Goal: Task Accomplishment & Management: Complete application form

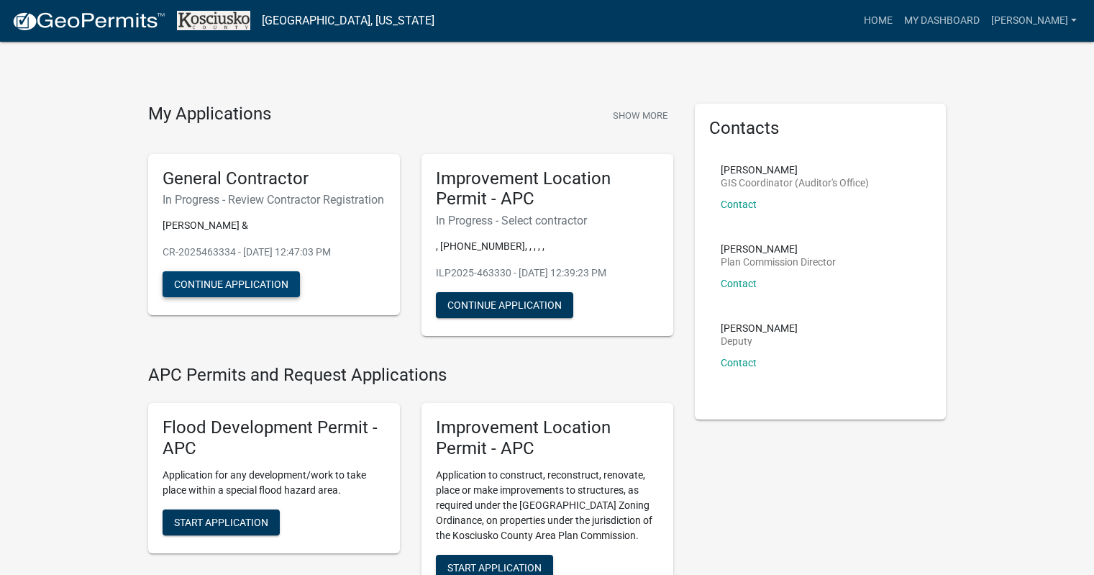
click at [226, 296] on button "Continue Application" at bounding box center [231, 284] width 137 height 26
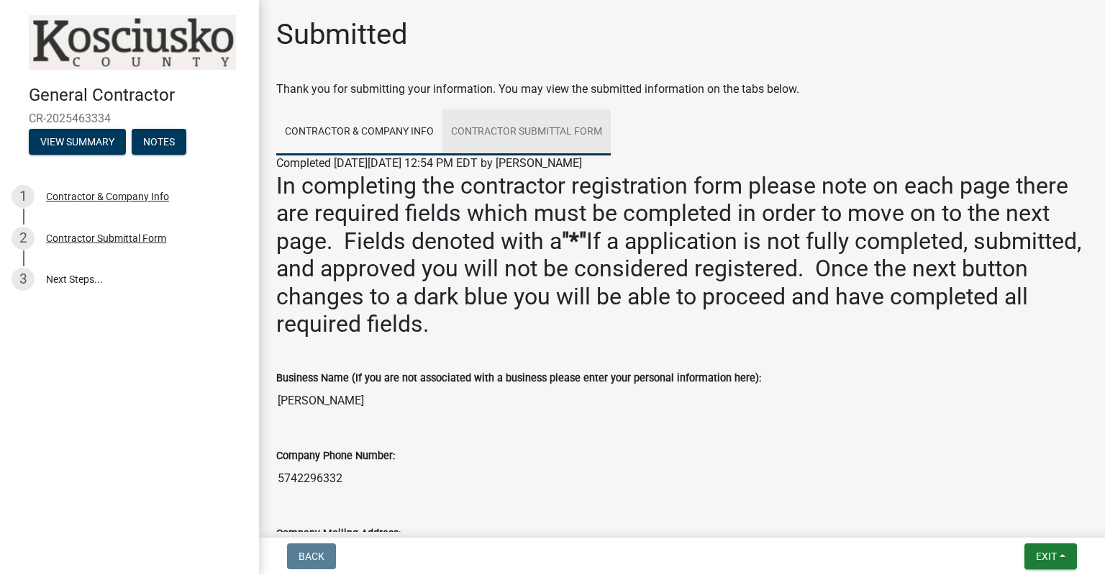
click at [512, 133] on link "Contractor Submittal Form" at bounding box center [526, 132] width 168 height 46
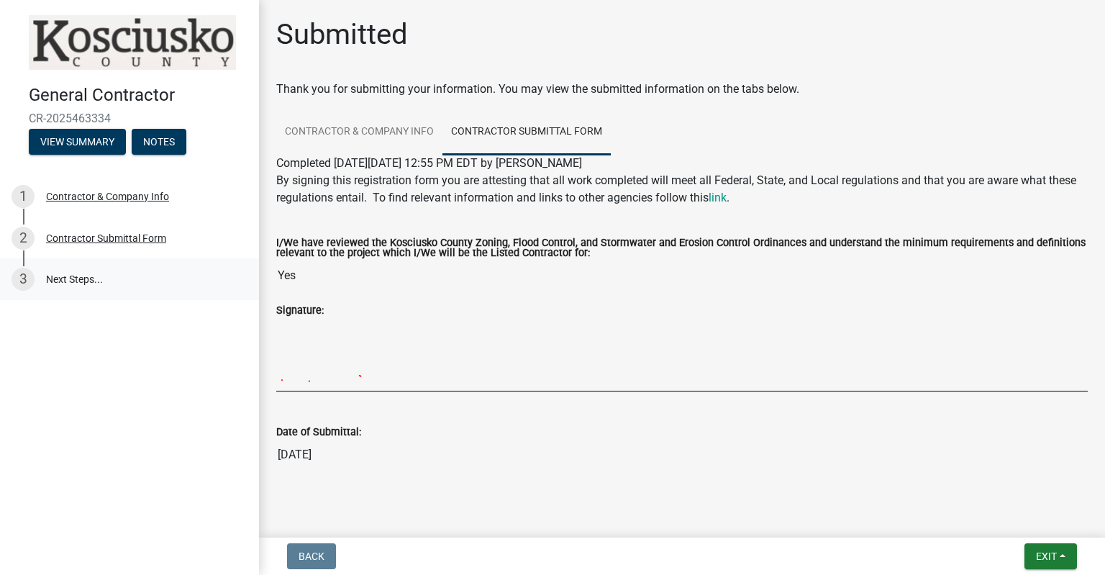
click at [65, 281] on link "3 Next Steps..." at bounding box center [129, 279] width 259 height 42
click at [1045, 558] on span "Exit" at bounding box center [1046, 556] width 21 height 12
click at [1010, 515] on button "Save & Exit" at bounding box center [1020, 518] width 115 height 35
